Goal: Browse casually

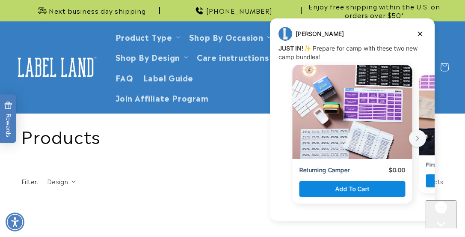
scroll to position [437, 0]
